Goal: Task Accomplishment & Management: Manage account settings

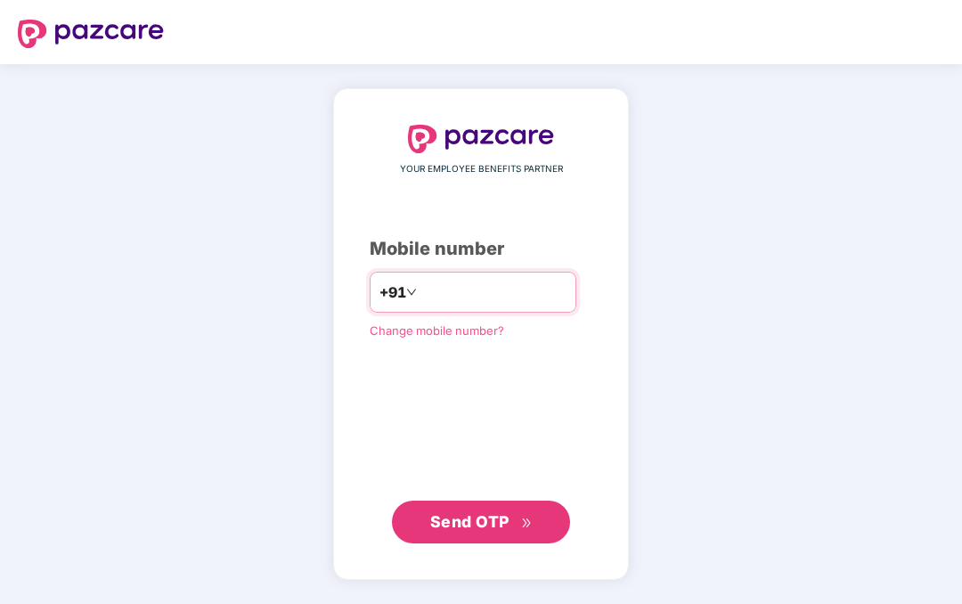
click at [536, 307] on input "number" at bounding box center [494, 292] width 146 height 29
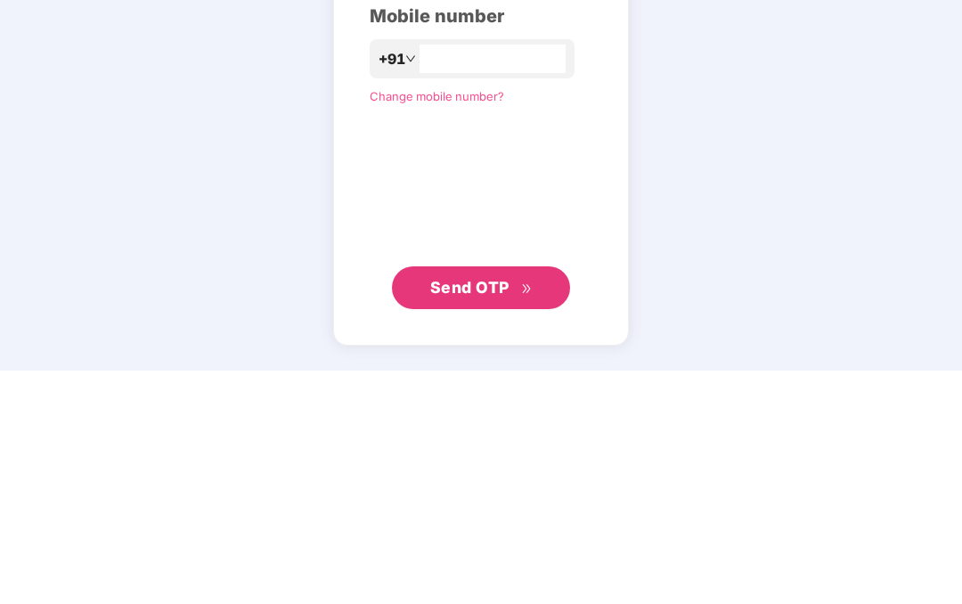
scroll to position [71, 0]
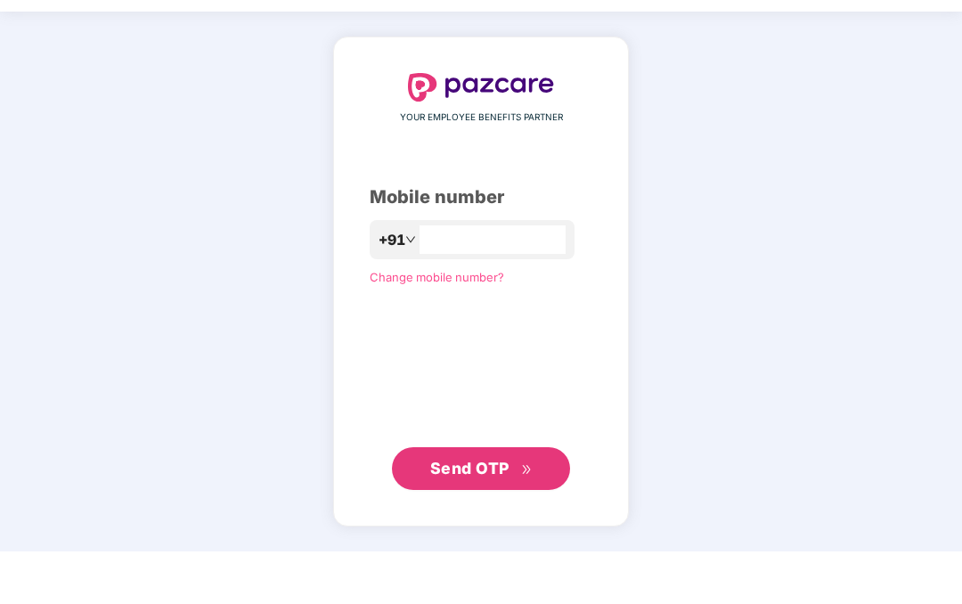
type input "**********"
click at [518, 500] on button "Send OTP" at bounding box center [481, 521] width 178 height 43
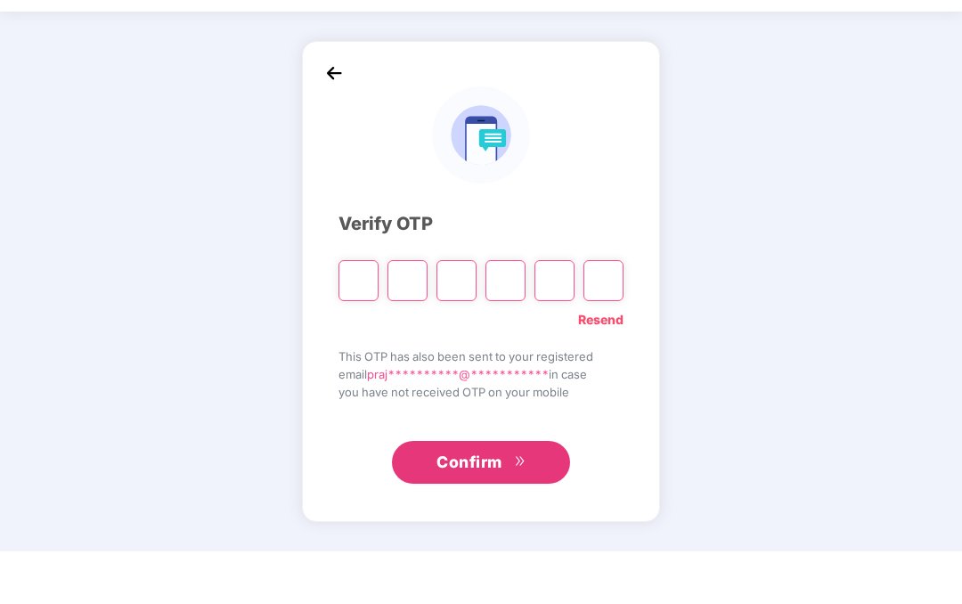
click at [357, 313] on input "Please enter verification code. Digit 1" at bounding box center [359, 333] width 40 height 41
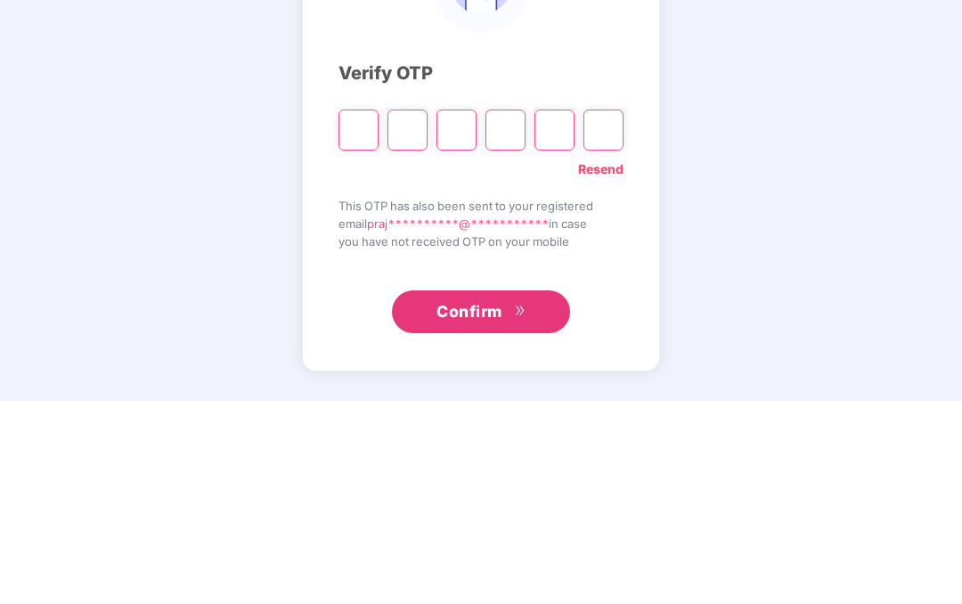
type input "*"
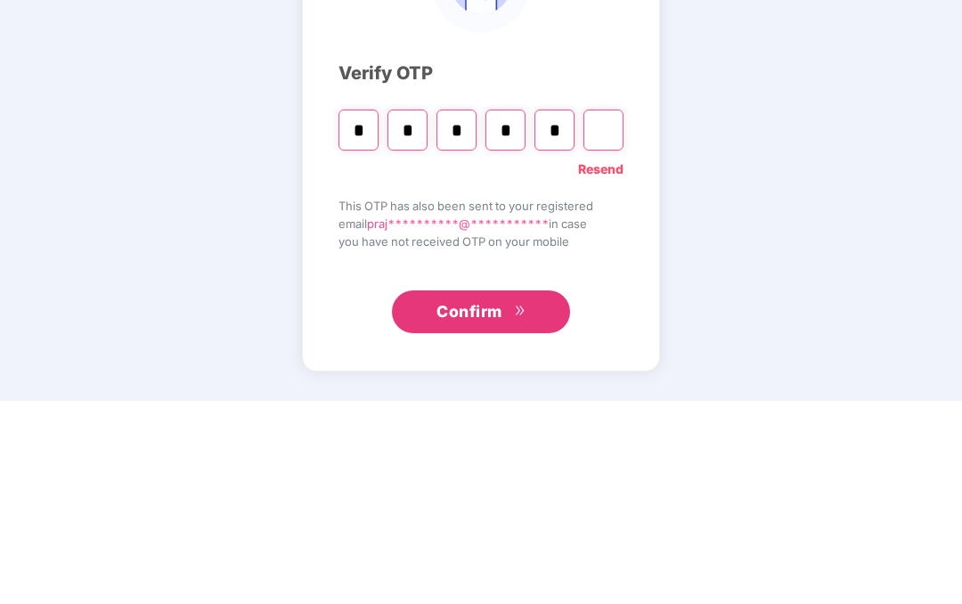
type input "*"
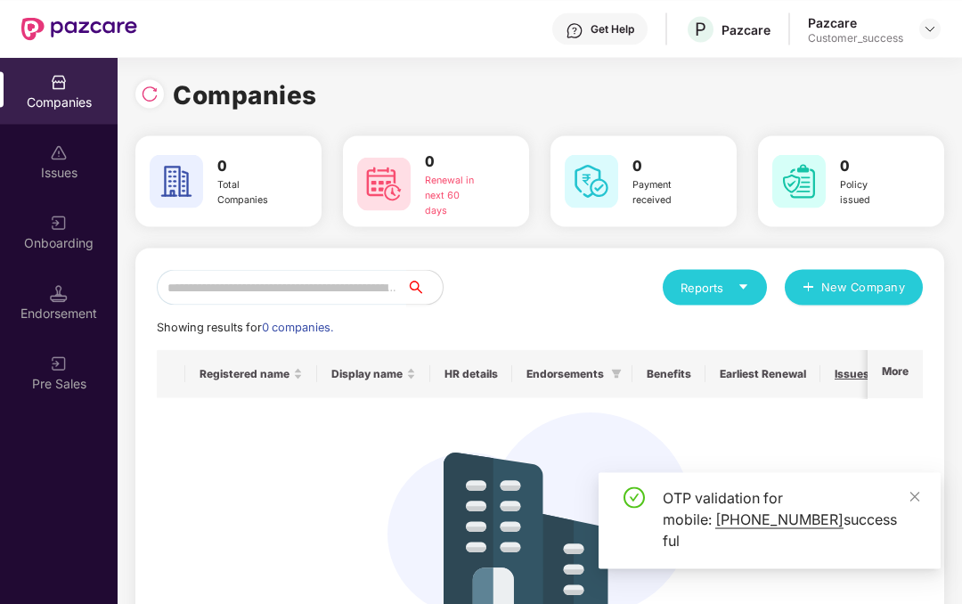
scroll to position [61, 0]
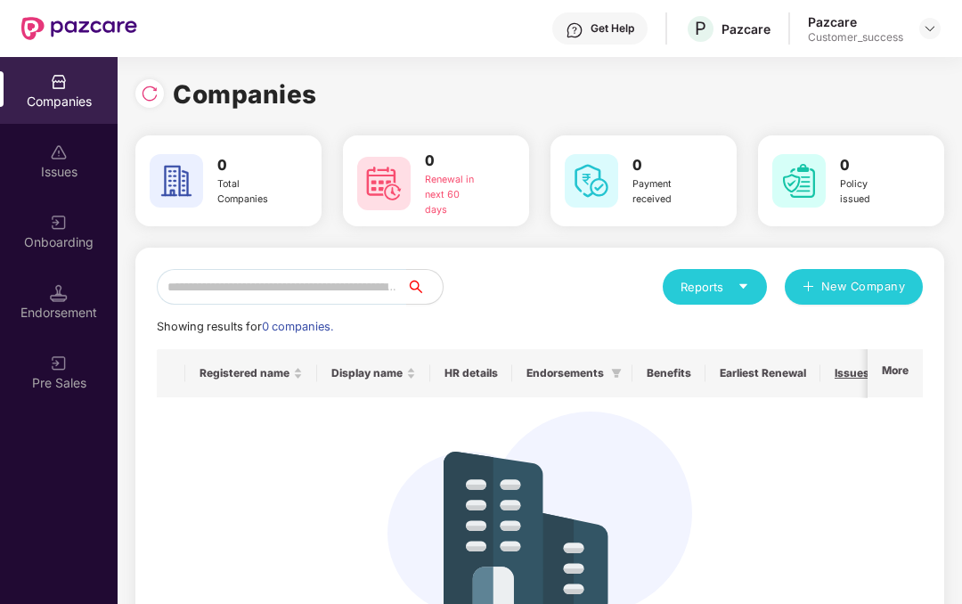
click at [51, 143] on img at bounding box center [59, 152] width 18 height 18
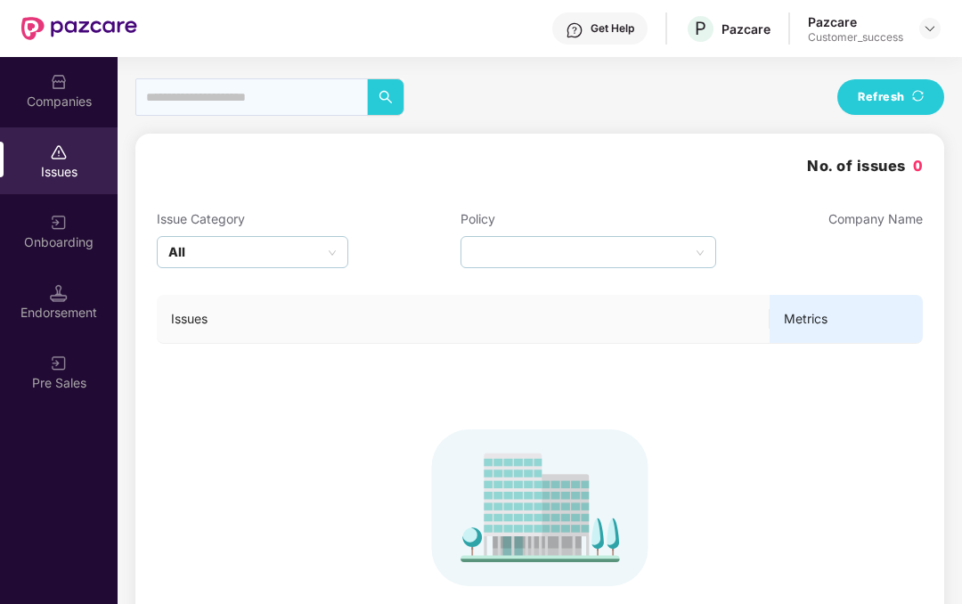
click at [45, 105] on div "Companies" at bounding box center [59, 102] width 118 height 18
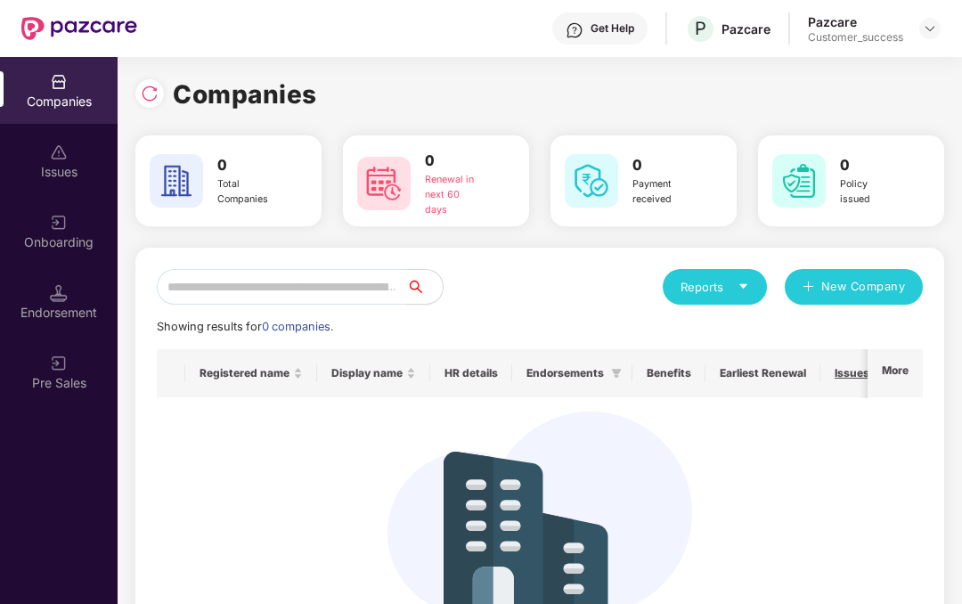
click at [155, 86] on img at bounding box center [150, 94] width 18 height 18
click at [54, 223] on img at bounding box center [59, 223] width 18 height 18
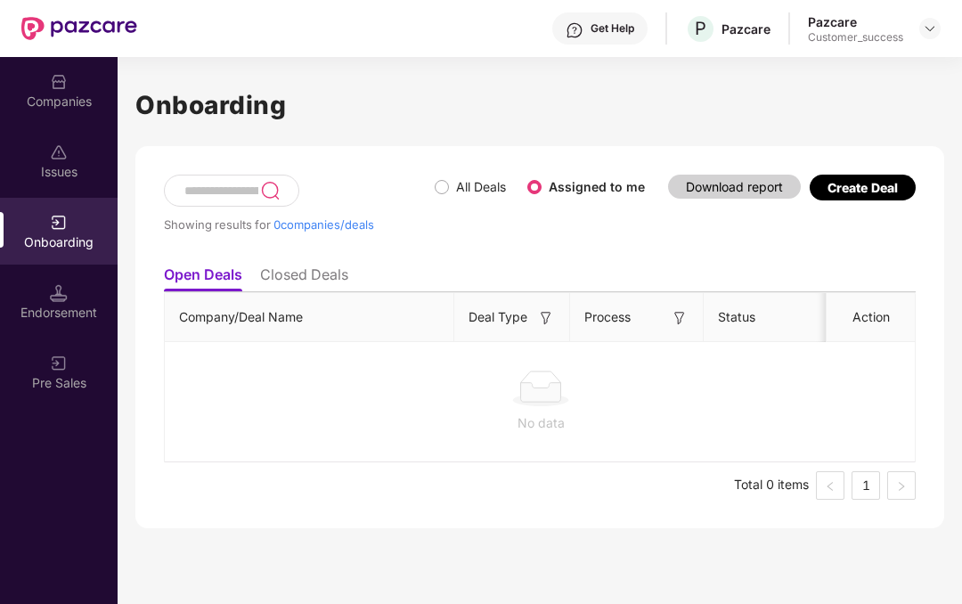
click at [48, 156] on div "Issues" at bounding box center [59, 160] width 118 height 67
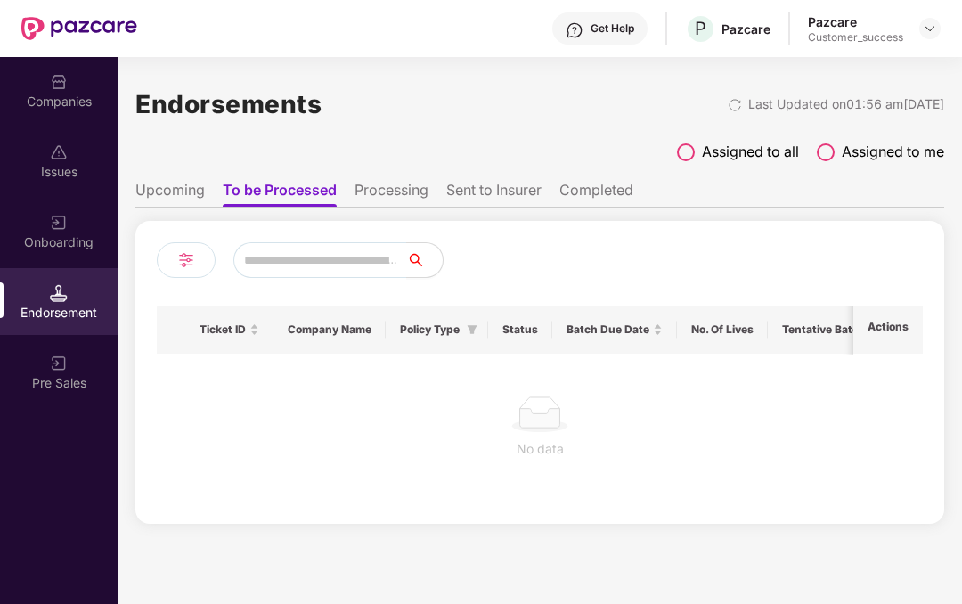
click at [677, 144] on label "Assigned to all" at bounding box center [738, 152] width 122 height 22
click at [732, 14] on div "P Pazcare" at bounding box center [728, 28] width 86 height 31
click at [718, 40] on div "P Pazcare" at bounding box center [728, 28] width 86 height 31
click at [717, 40] on div "P Pazcare" at bounding box center [728, 28] width 86 height 31
click at [707, 61] on div "Pazcare" at bounding box center [715, 63] width 58 height 29
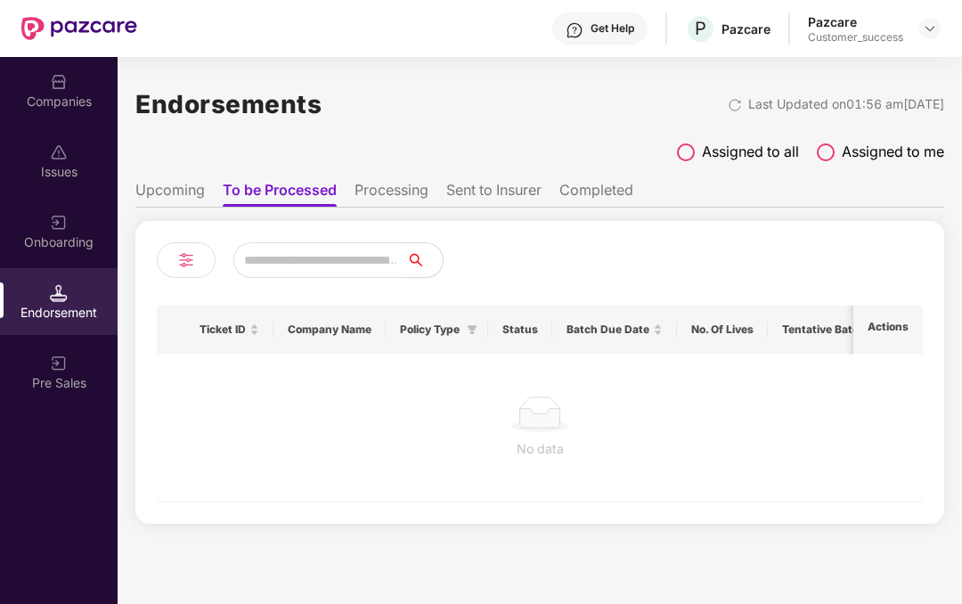
click at [928, 26] on img at bounding box center [930, 28] width 14 height 14
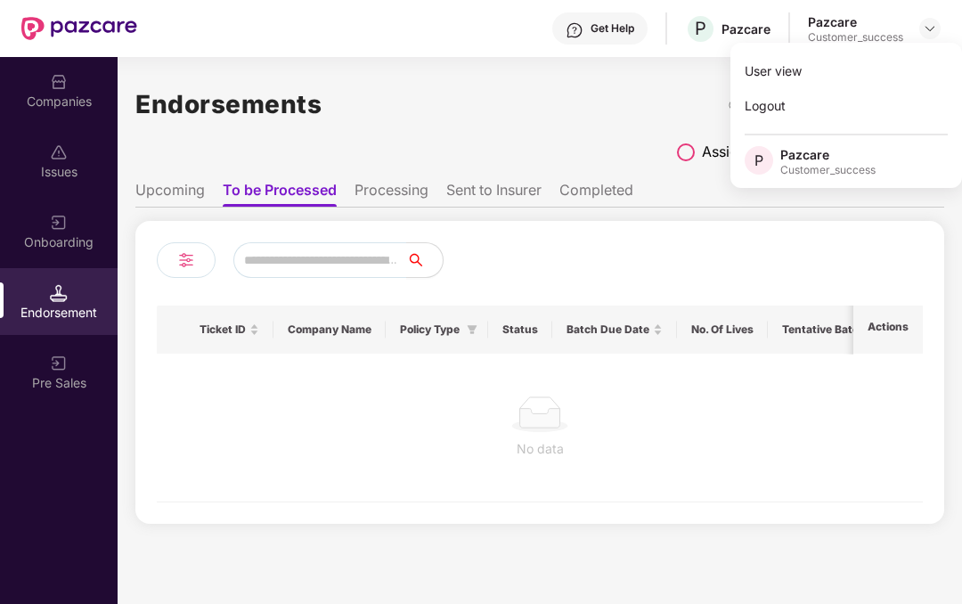
click at [929, 29] on img at bounding box center [930, 28] width 14 height 14
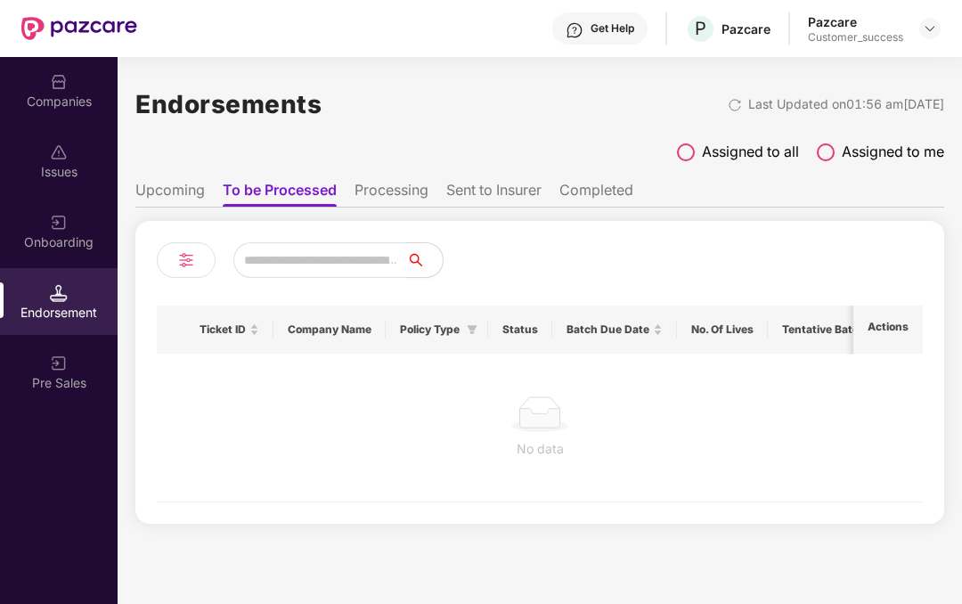
click at [928, 21] on img at bounding box center [930, 28] width 14 height 14
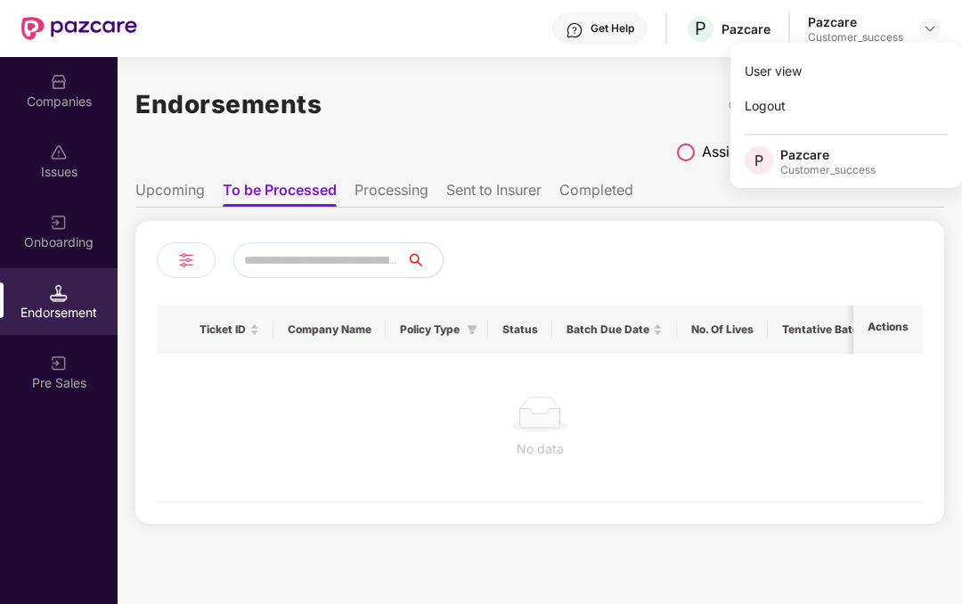
click at [933, 22] on img at bounding box center [930, 28] width 14 height 14
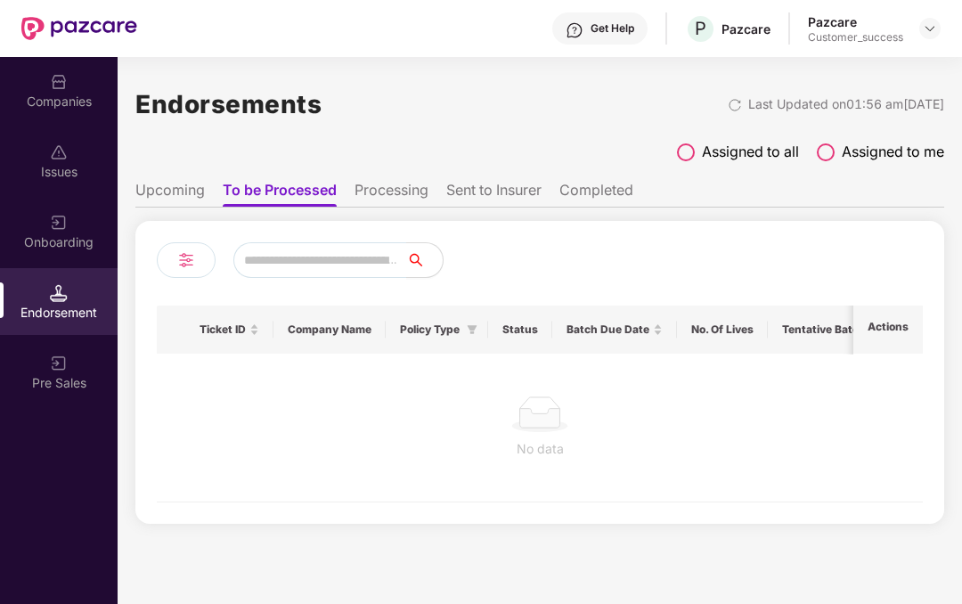
click at [857, 438] on div "No data" at bounding box center [540, 428] width 738 height 62
click at [819, 365] on div "No data" at bounding box center [540, 428] width 766 height 148
